Goal: Check status: Check status

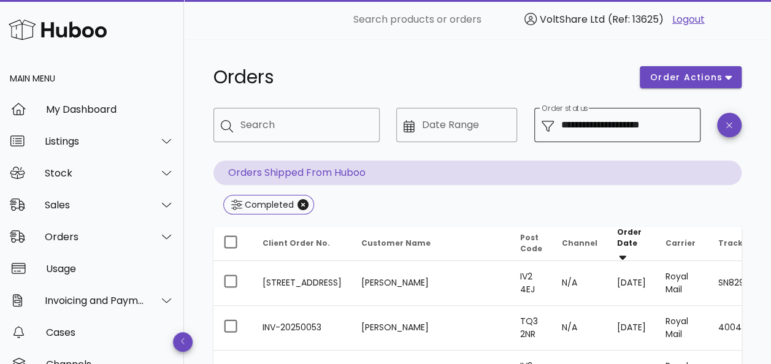
click at [656, 124] on input "**********" at bounding box center [627, 125] width 132 height 20
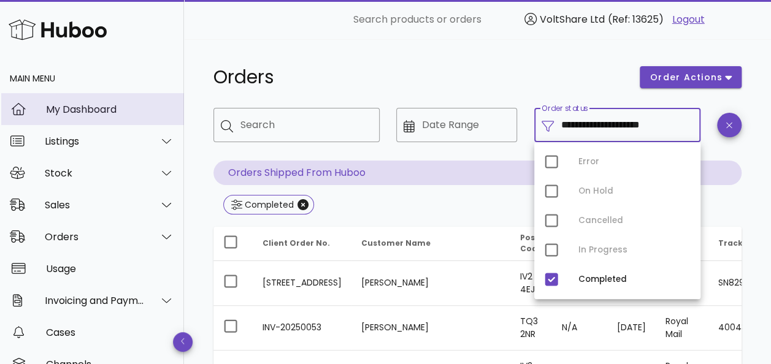
click at [78, 113] on div "My Dashboard" at bounding box center [110, 110] width 128 height 12
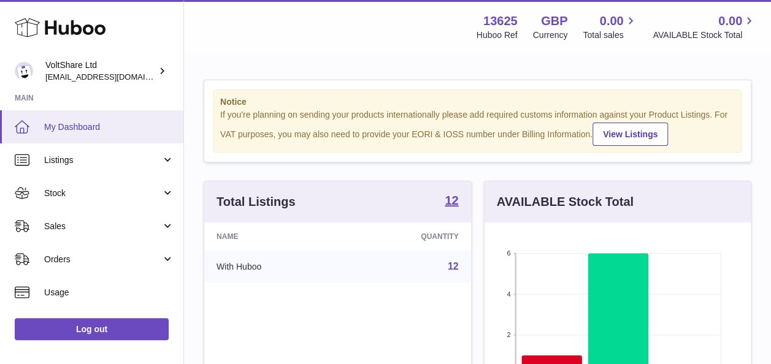
scroll to position [191, 266]
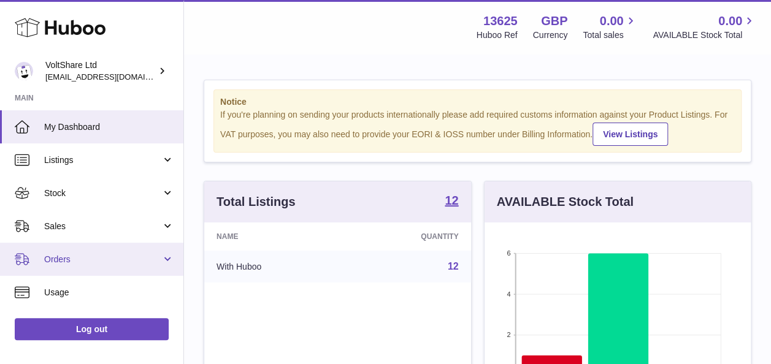
drag, startPoint x: 118, startPoint y: 255, endPoint x: 155, endPoint y: 248, distance: 37.4
click at [118, 255] on span "Orders" at bounding box center [102, 260] width 117 height 12
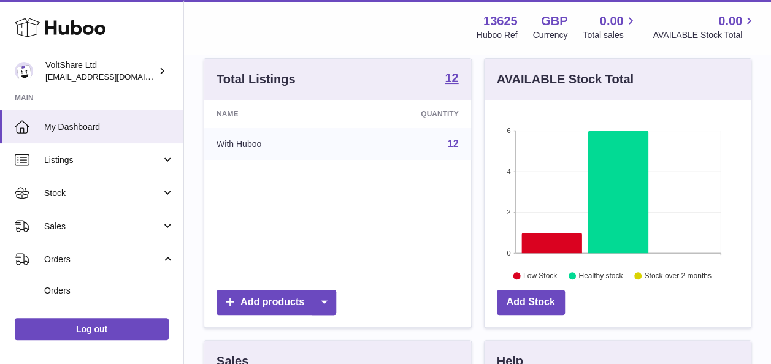
scroll to position [0, 0]
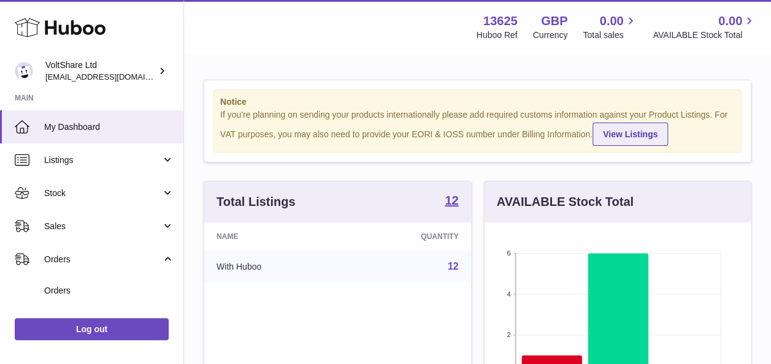
drag, startPoint x: 392, startPoint y: 47, endPoint x: 602, endPoint y: 135, distance: 227.9
click at [391, 47] on div "Menu Huboo 13625 Huboo Ref GBP Currency 0.00 Total sales 0.00 AVAILABLE Stock T…" at bounding box center [477, 27] width 587 height 54
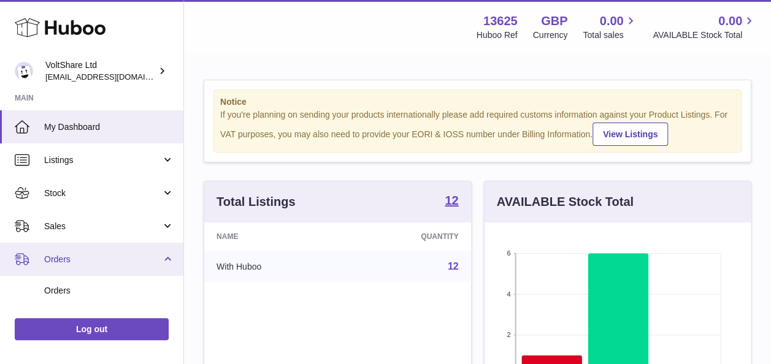
click at [97, 263] on span "Orders" at bounding box center [102, 260] width 117 height 12
click at [102, 262] on span "Orders" at bounding box center [102, 260] width 117 height 12
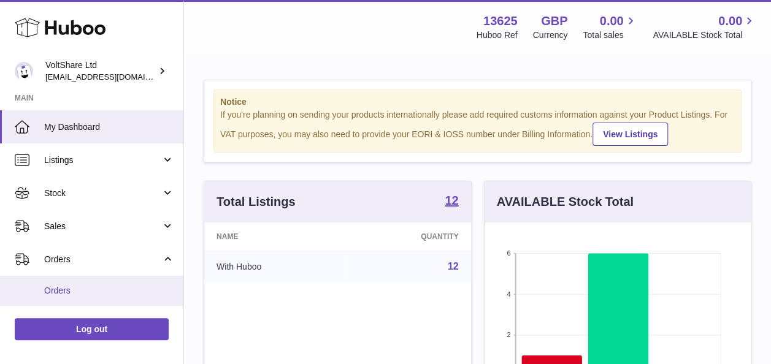
click at [99, 285] on span "Orders" at bounding box center [109, 291] width 130 height 12
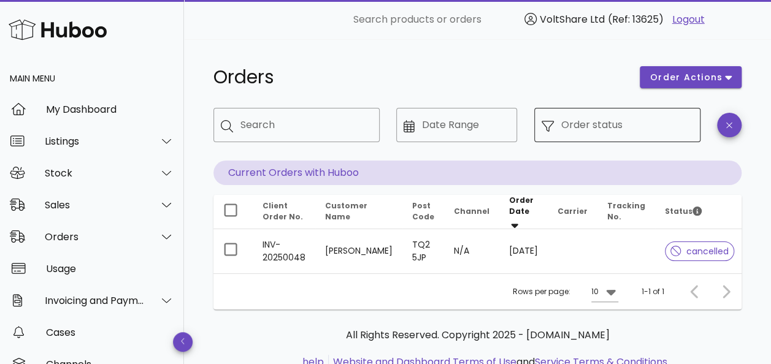
click at [656, 125] on input "Order status" at bounding box center [627, 125] width 132 height 20
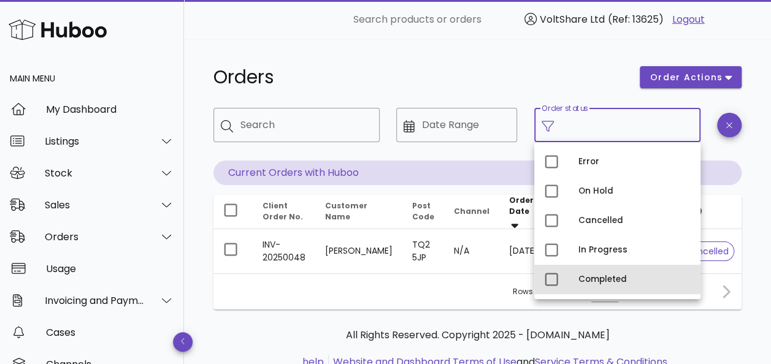
click at [605, 274] on div "Completed" at bounding box center [634, 280] width 112 height 20
type input "**********"
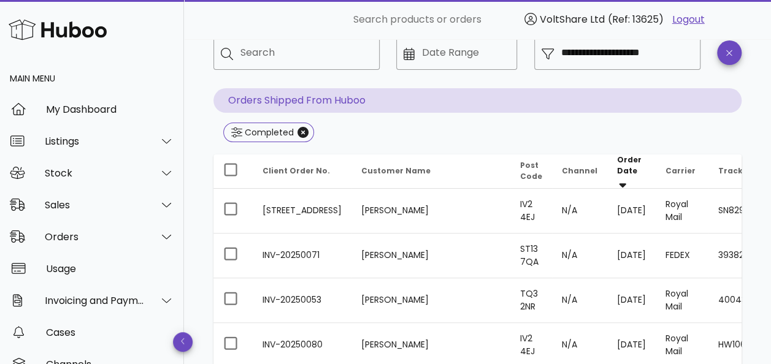
scroll to position [123, 0]
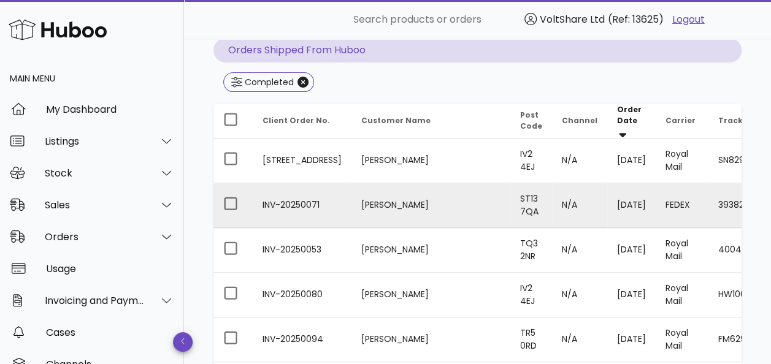
click at [274, 201] on td "INV-20250071" at bounding box center [302, 205] width 99 height 45
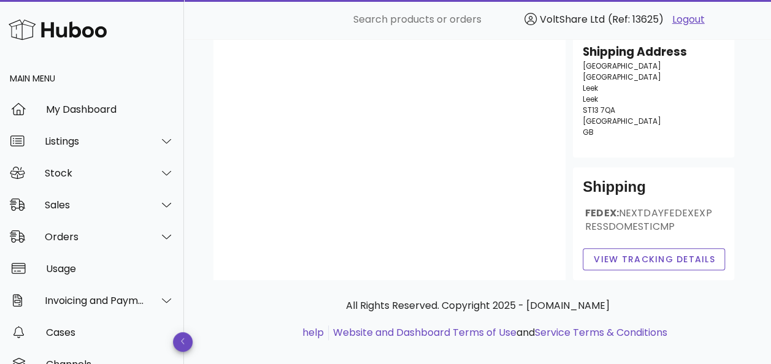
scroll to position [245, 0]
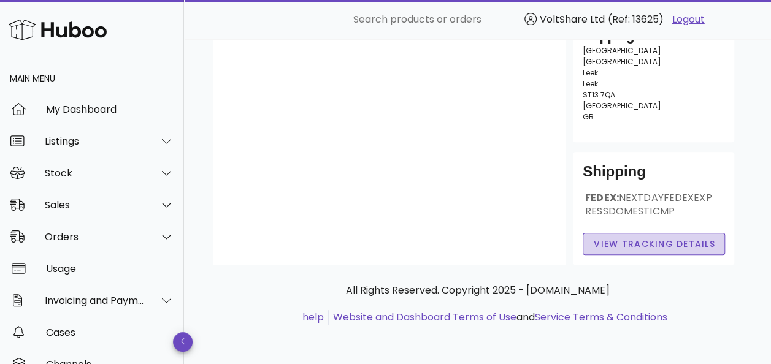
click at [628, 248] on span "View Tracking details" at bounding box center [654, 244] width 122 height 13
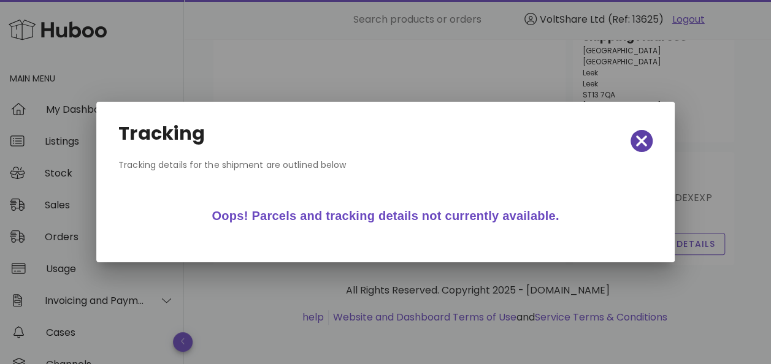
click at [648, 141] on span "button" at bounding box center [641, 140] width 22 height 17
